Goal: Information Seeking & Learning: Learn about a topic

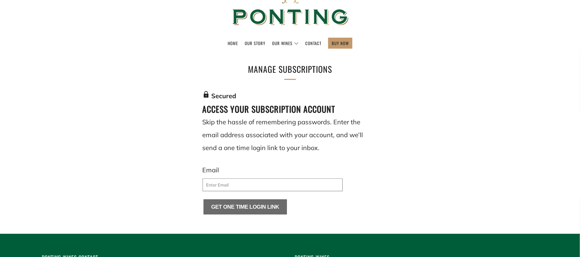
scroll to position [49, 0]
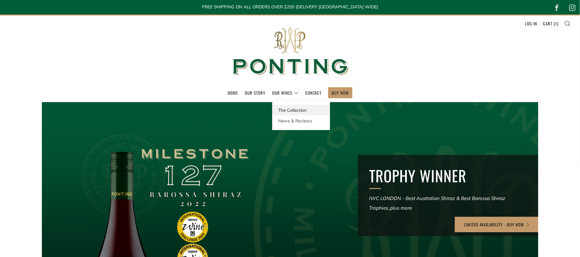
click at [285, 110] on link "The Collection" at bounding box center [300, 110] width 57 height 11
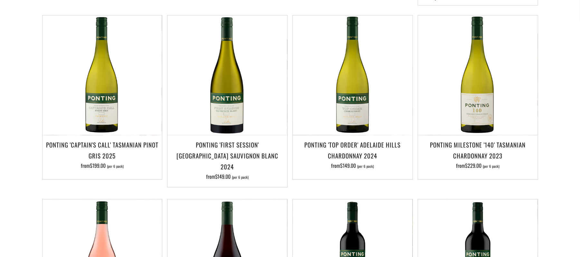
scroll to position [153, 0]
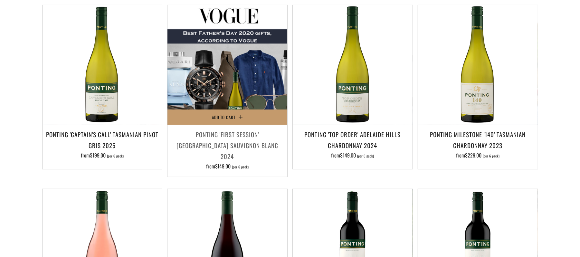
click at [230, 87] on img at bounding box center [227, 65] width 120 height 120
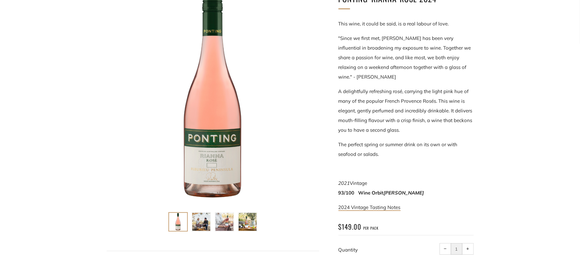
scroll to position [103, 0]
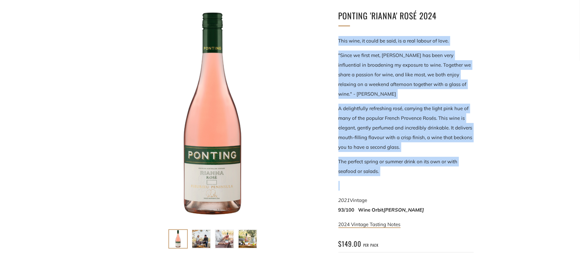
drag, startPoint x: 337, startPoint y: 38, endPoint x: 442, endPoint y: 181, distance: 176.9
click at [442, 181] on div "Ponting 'Rianna' Rosé 2024 This wine, it could be said, is a real labour of lov…" at bounding box center [396, 156] width 155 height 294
copy div "This wine, it could be said, is a real labour of love. "Since we first met, Ria…"
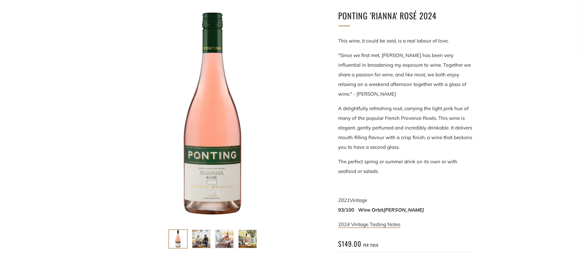
click at [515, 51] on div "Ponting 'Rianna' Rosé 2024" at bounding box center [290, 150] width 580 height 303
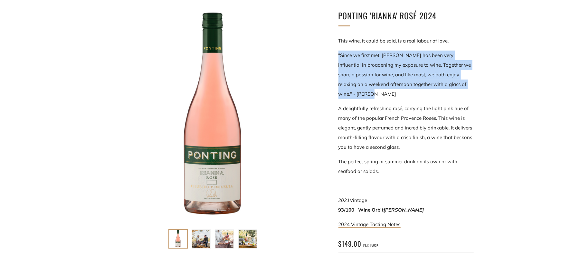
drag, startPoint x: 372, startPoint y: 92, endPoint x: 334, endPoint y: 57, distance: 51.5
click at [334, 57] on div "Ponting 'Rianna' Rosé 2024 This wine, it could be said, is a real labour of lov…" at bounding box center [396, 156] width 155 height 294
copy p ""Since we first met, Rianna has been very influential in broadening my exposure…"
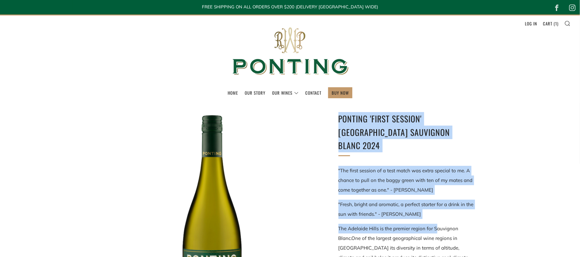
drag, startPoint x: 339, startPoint y: 117, endPoint x: 438, endPoint y: 214, distance: 138.9
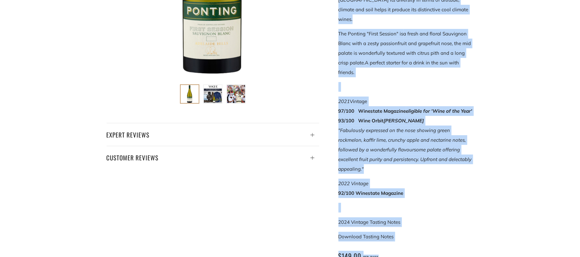
scroll to position [260, 0]
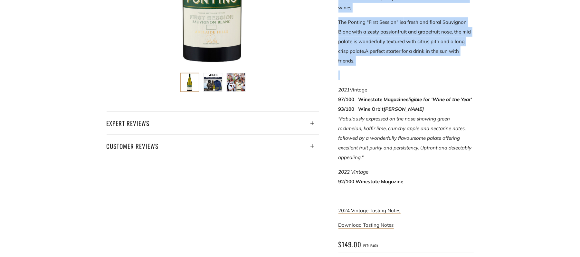
copy div "Ponting 'First Session' Adelaide Hills Sauvignon Blanc 2024 "The first session …"
